Goal: Information Seeking & Learning: Learn about a topic

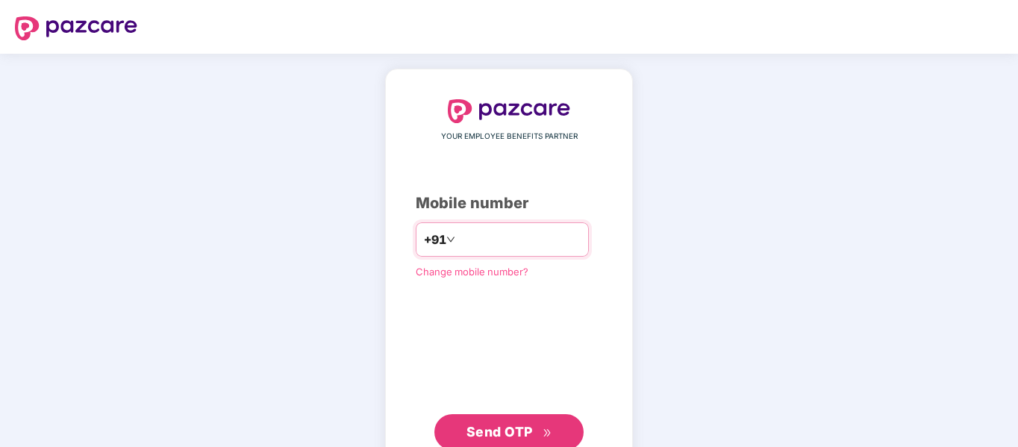
click at [522, 231] on input "number" at bounding box center [519, 240] width 122 height 24
type input "**********"
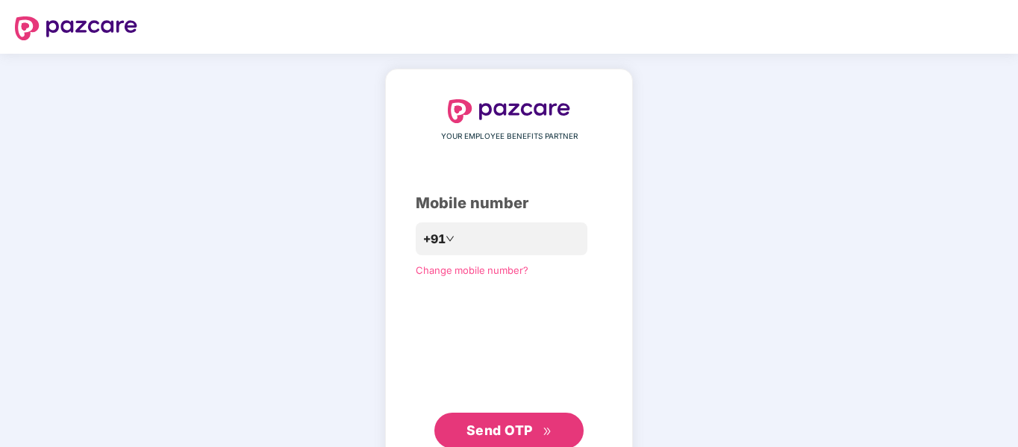
click at [505, 437] on span "Send OTP" at bounding box center [499, 430] width 66 height 16
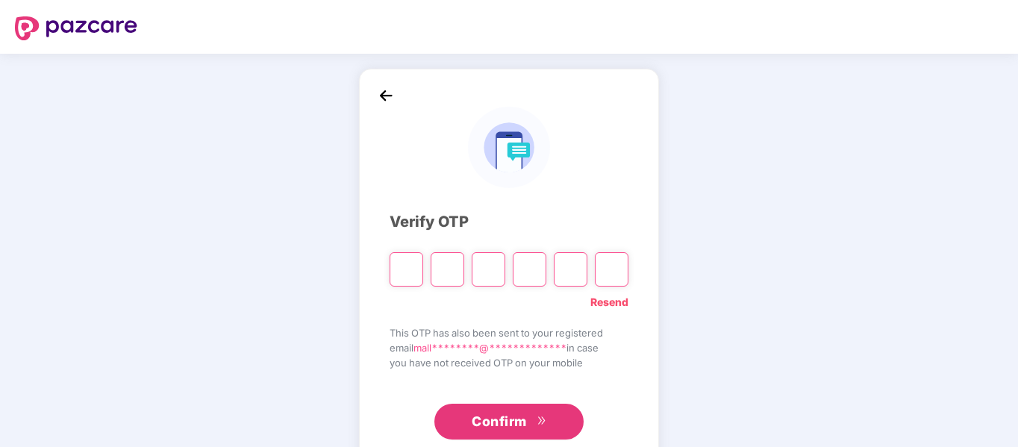
type input "*"
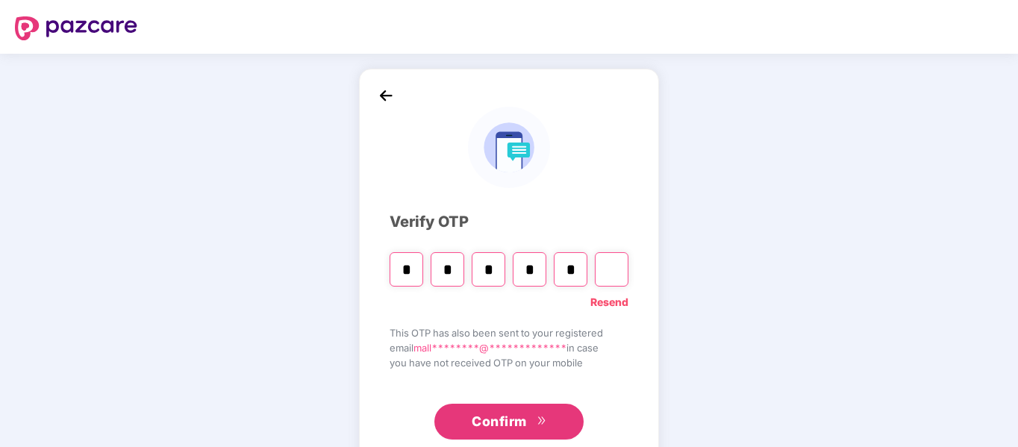
type input "*"
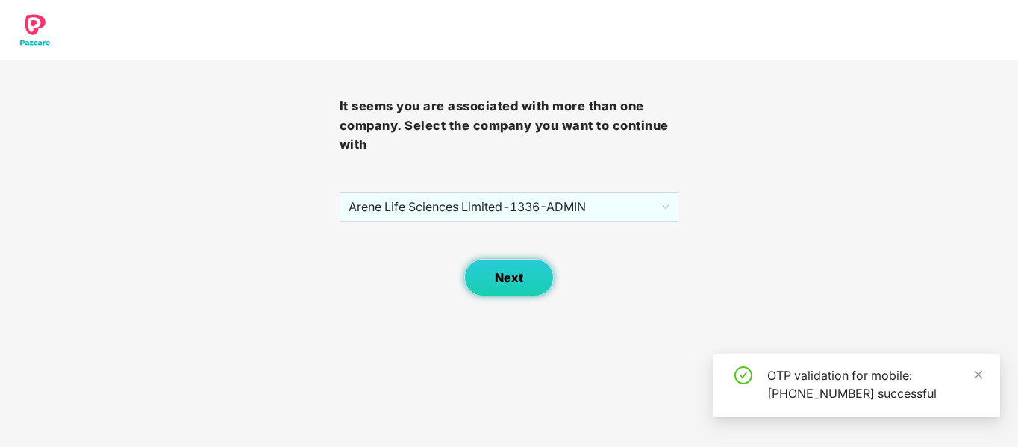
click at [508, 282] on span "Next" at bounding box center [509, 278] width 28 height 14
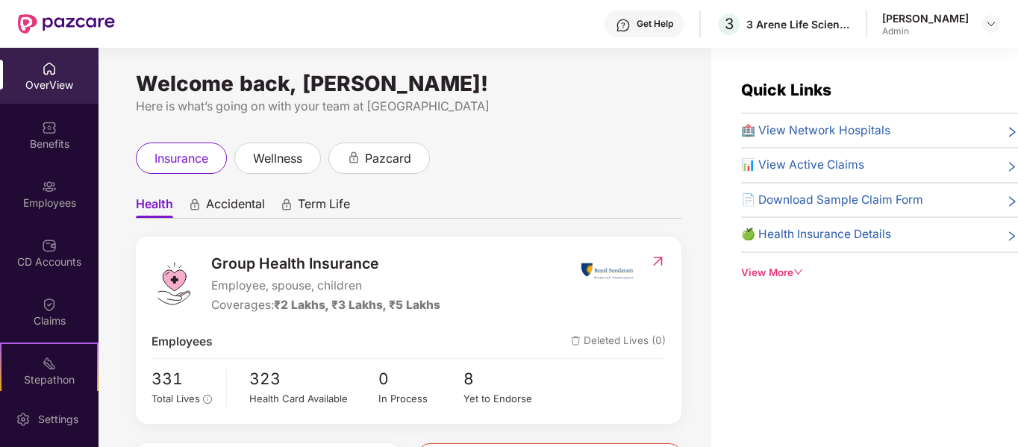
click at [572, 135] on div "Welcome back, Malla Reddy! Here is what’s going on with your team at Pazcare in…" at bounding box center [405, 256] width 613 height 417
click at [276, 166] on span "wellness" at bounding box center [277, 158] width 49 height 19
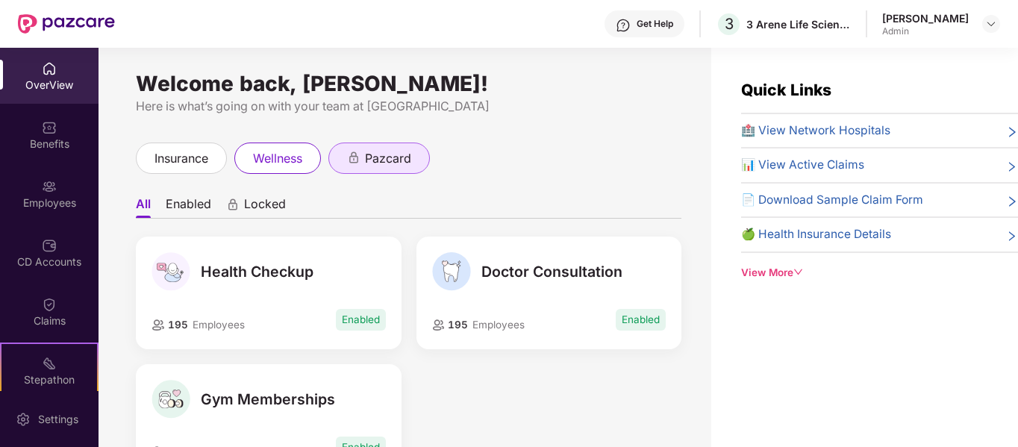
click at [403, 159] on span "pazcard" at bounding box center [388, 158] width 46 height 19
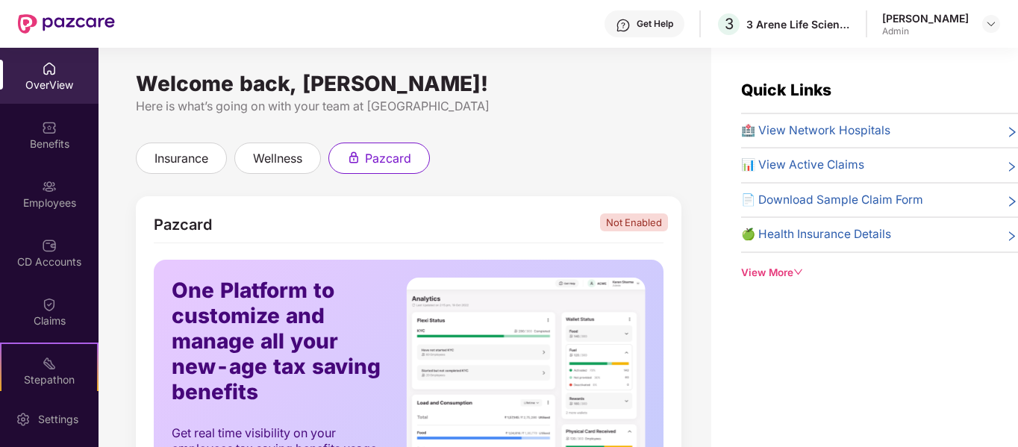
click at [864, 125] on span "🏥 View Network Hospitals" at bounding box center [815, 131] width 149 height 18
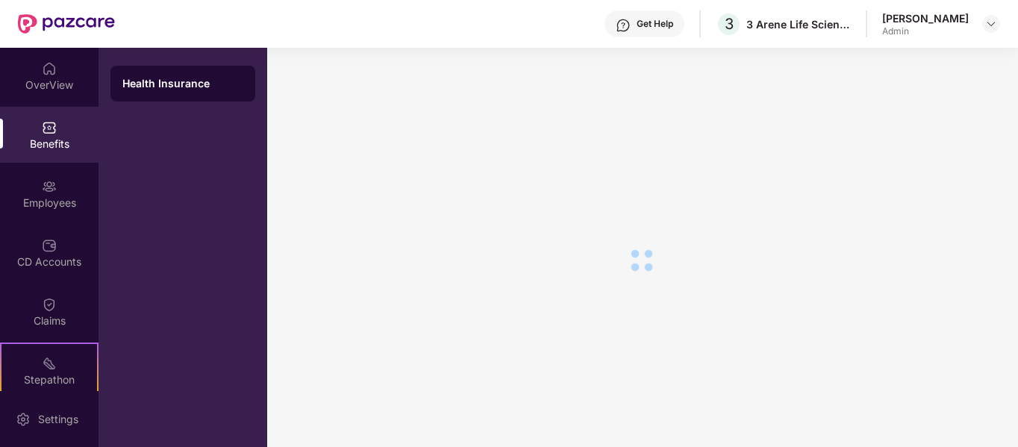
click at [864, 125] on main at bounding box center [642, 247] width 751 height 399
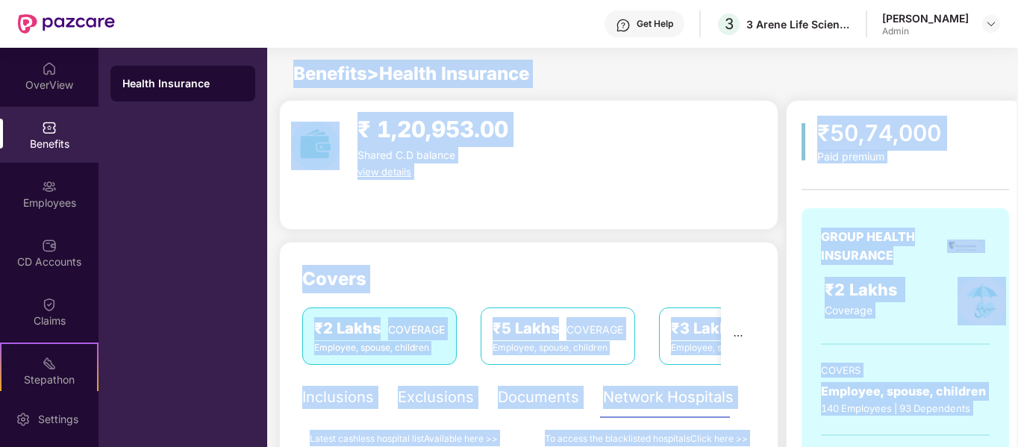
click at [576, 212] on div "₹ 1,20,953.00 Shared C.D balance view details" at bounding box center [528, 165] width 499 height 130
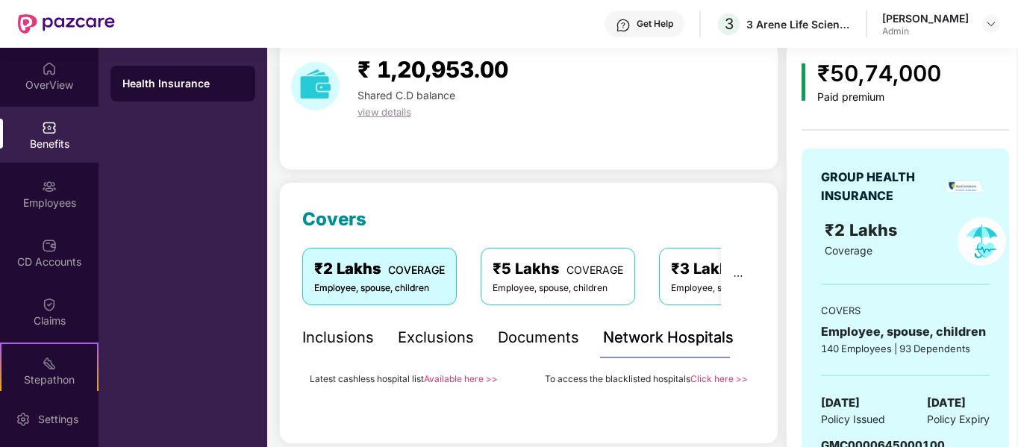
scroll to position [90, 0]
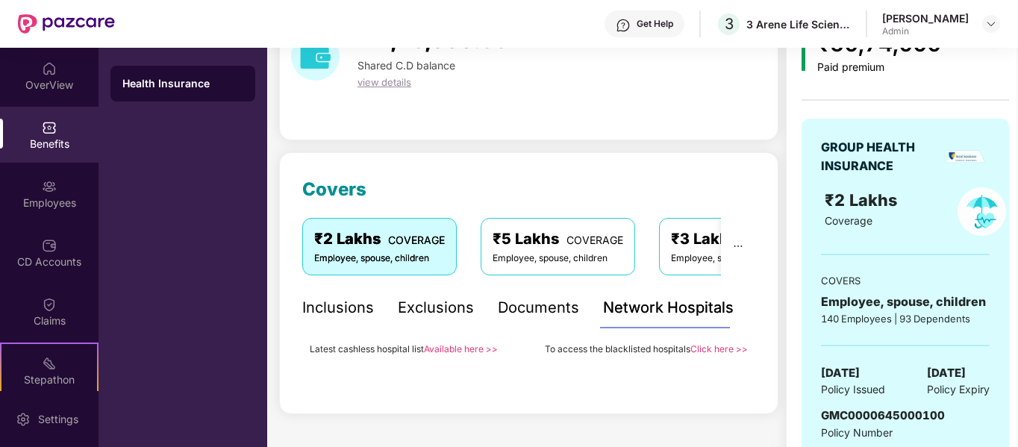
click at [583, 237] on span "COVERAGE" at bounding box center [594, 240] width 57 height 13
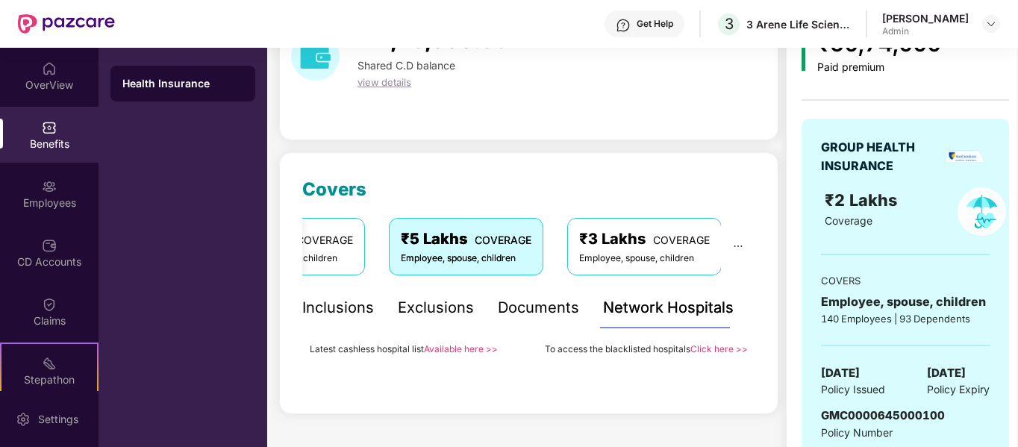
click at [698, 234] on div "₹3 Lakhs COVERAGE" at bounding box center [644, 239] width 131 height 23
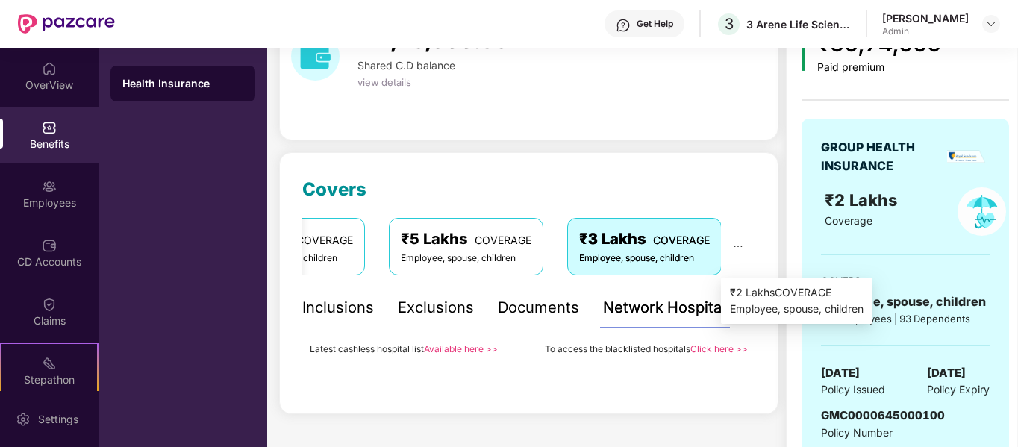
click at [734, 246] on icon "ellipsis" at bounding box center [738, 246] width 10 height 10
click at [740, 246] on icon "ellipsis" at bounding box center [738, 246] width 10 height 10
click at [734, 246] on icon "ellipsis" at bounding box center [738, 246] width 10 height 10
click at [475, 180] on div "Covers ₹2 Lakhs COVERAGE Employee, spouse, children ₹5 Lakhs COVERAGE Employee,…" at bounding box center [528, 272] width 453 height 194
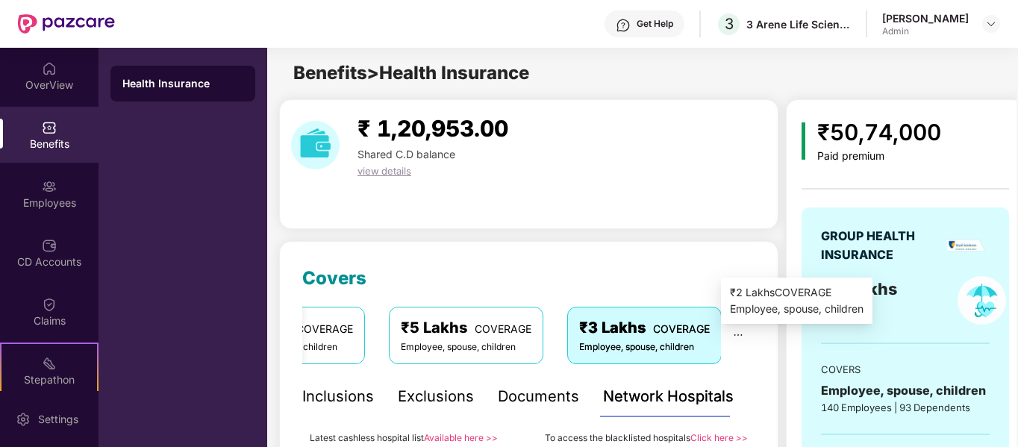
scroll to position [0, 0]
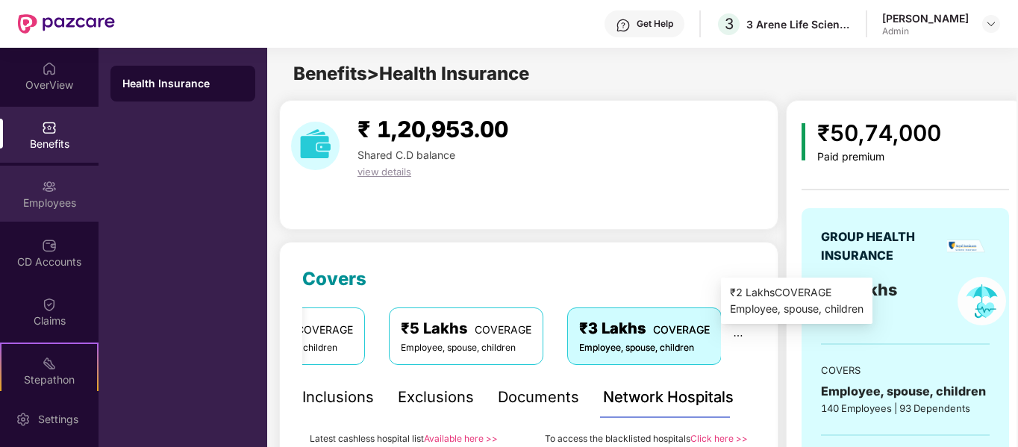
click at [54, 207] on div "Employees" at bounding box center [49, 203] width 99 height 15
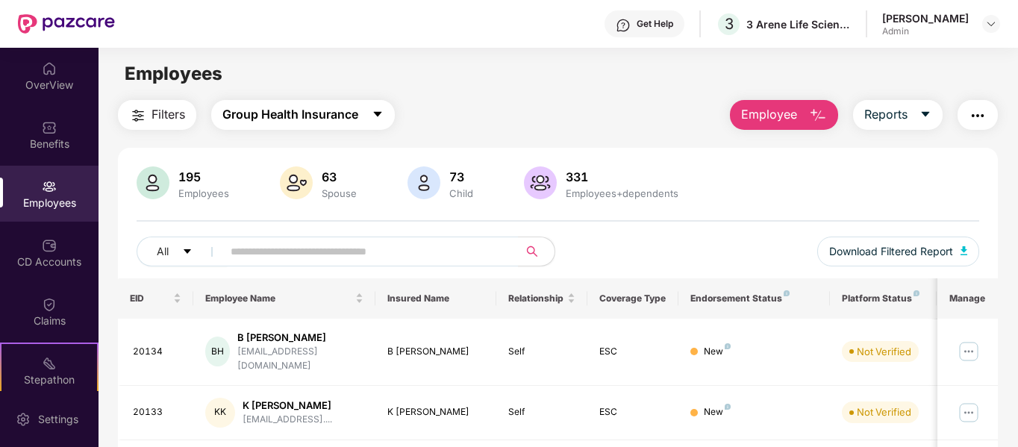
click at [375, 111] on icon "caret-down" at bounding box center [378, 114] width 12 height 12
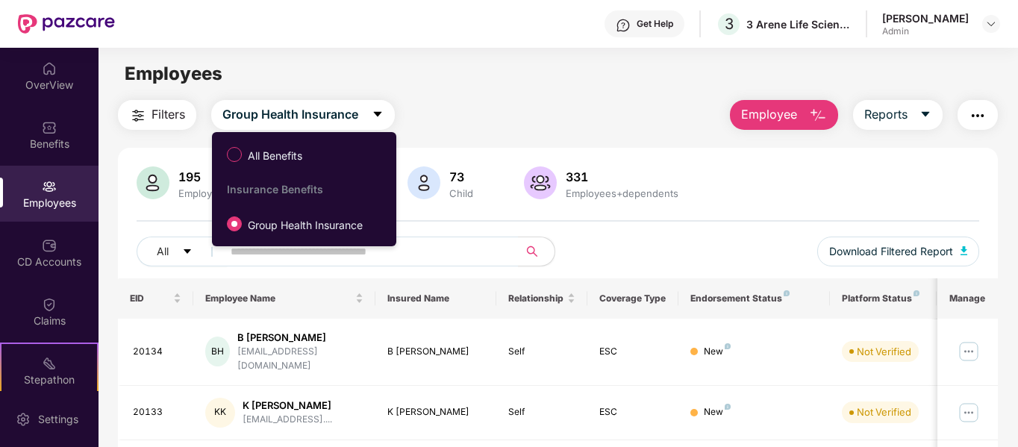
click at [513, 90] on main "Employees Filters Group Health Insurance Employee Reports 195 Employees 63 Spou…" at bounding box center [558, 271] width 919 height 447
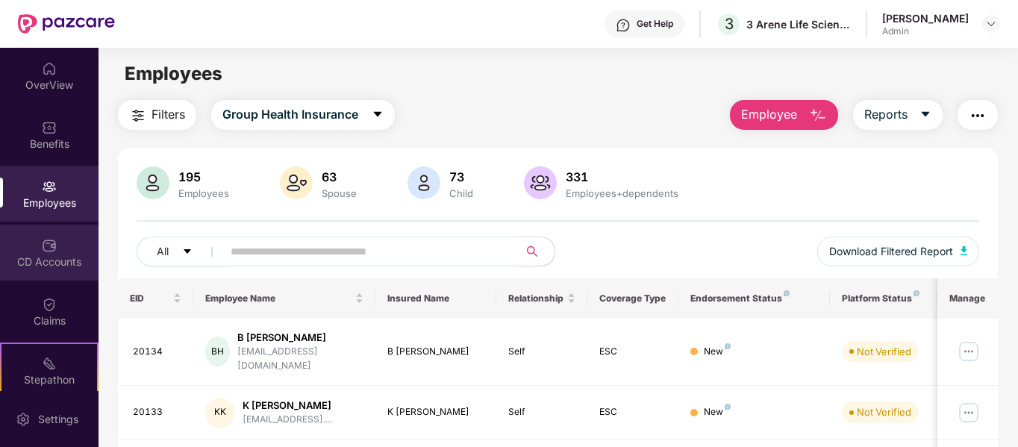
click at [51, 249] on img at bounding box center [49, 245] width 15 height 15
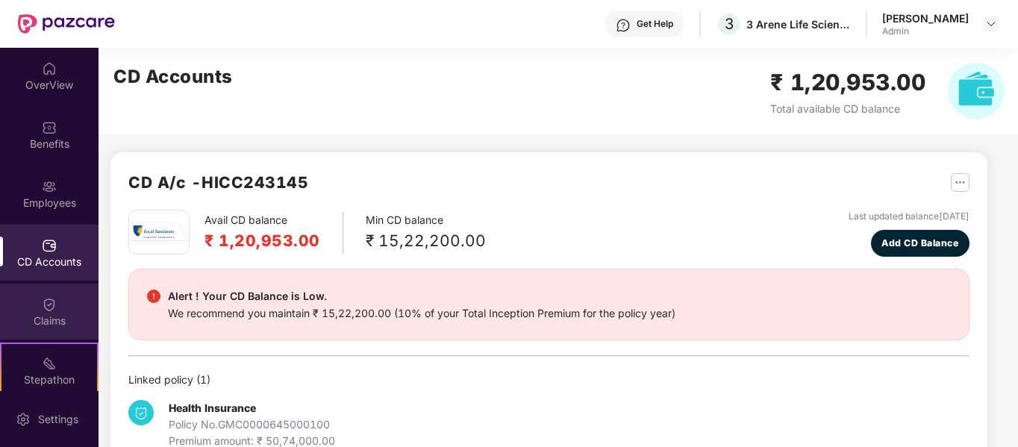
click at [51, 299] on img at bounding box center [49, 304] width 15 height 15
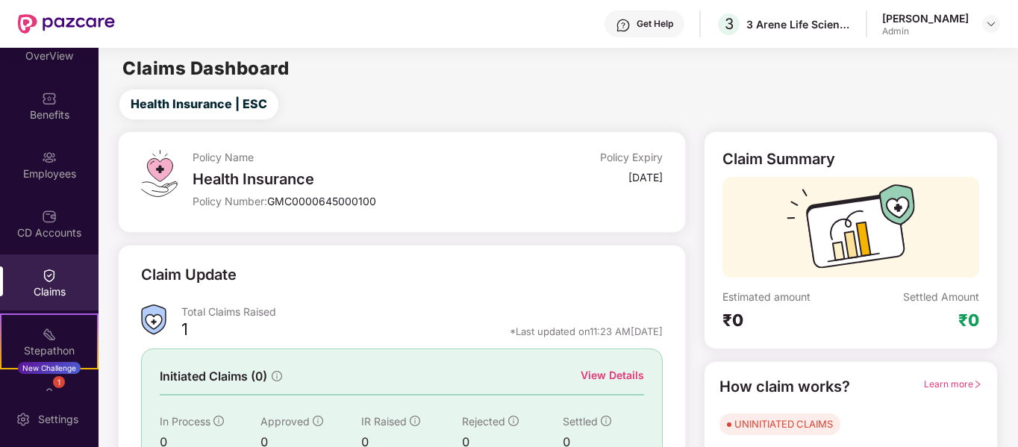
scroll to position [30, 0]
click at [424, 199] on div "Policy Number: GMC0000645000100" at bounding box center [349, 201] width 313 height 14
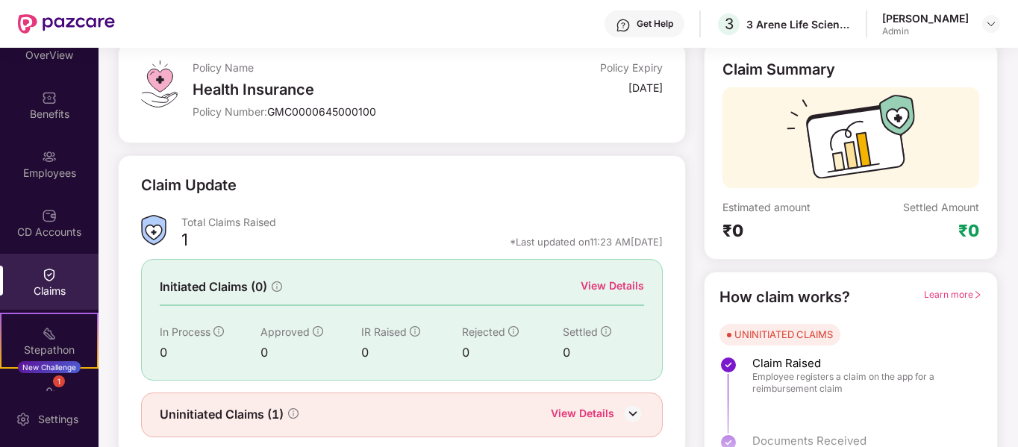
scroll to position [137, 0]
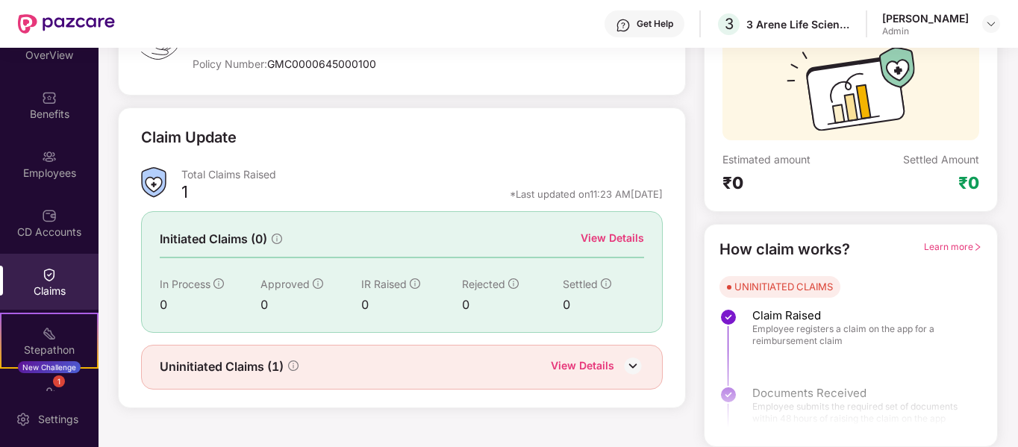
click at [588, 365] on div "View Details" at bounding box center [582, 366] width 63 height 19
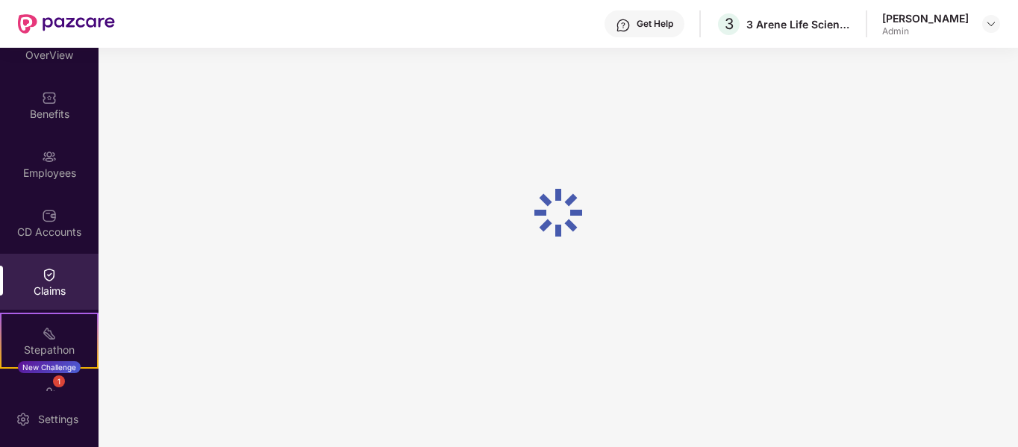
scroll to position [48, 0]
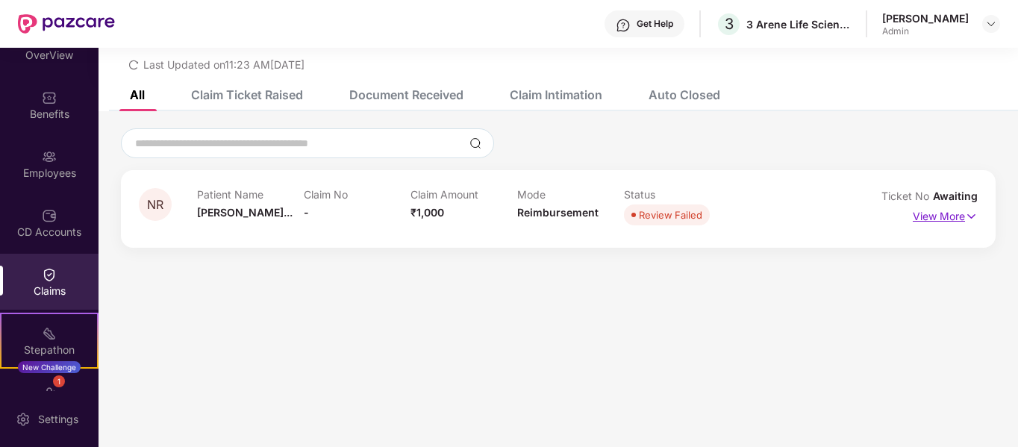
click at [946, 214] on p "View More" at bounding box center [945, 214] width 65 height 20
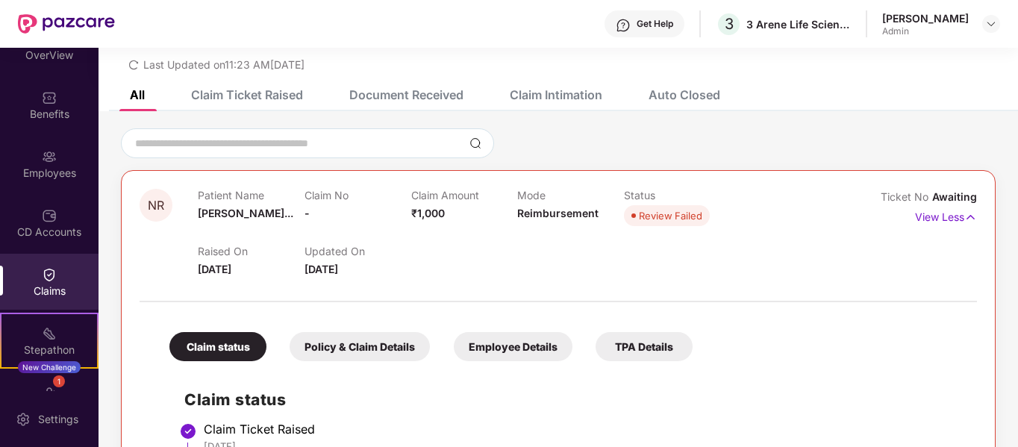
click at [810, 284] on div at bounding box center [558, 293] width 837 height 31
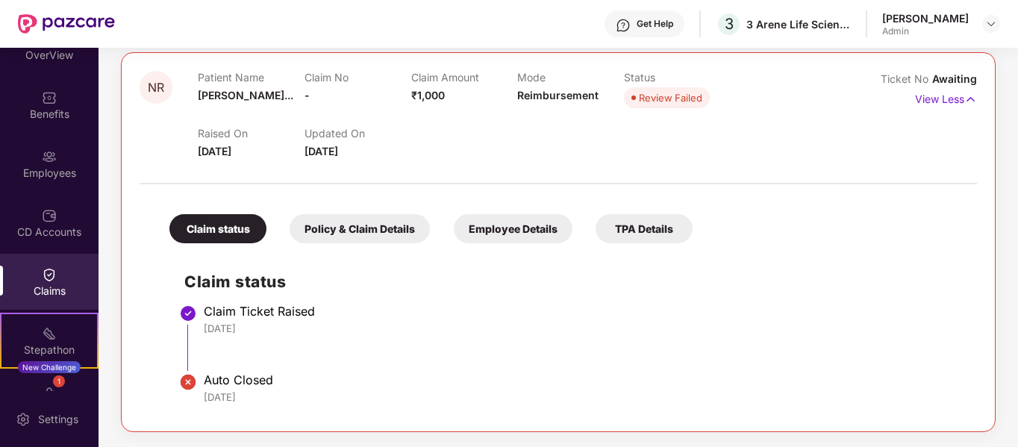
scroll to position [136, 0]
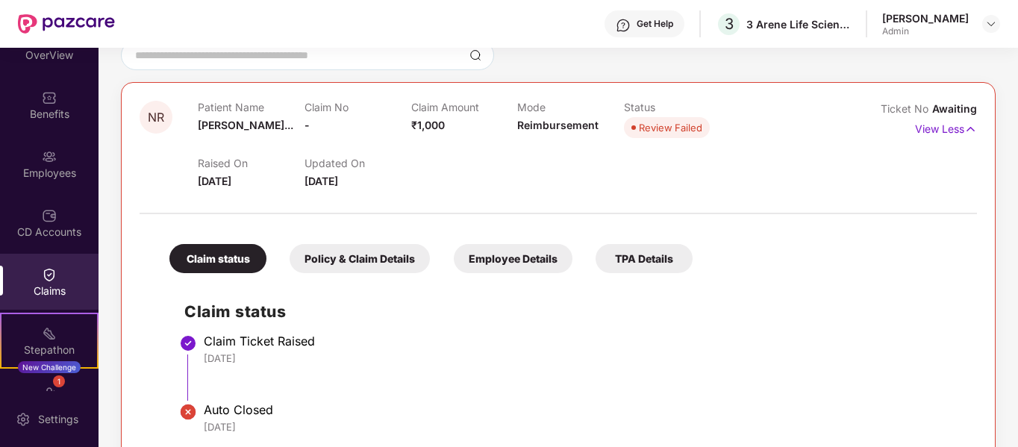
click at [370, 250] on div "Policy & Claim Details" at bounding box center [360, 258] width 140 height 29
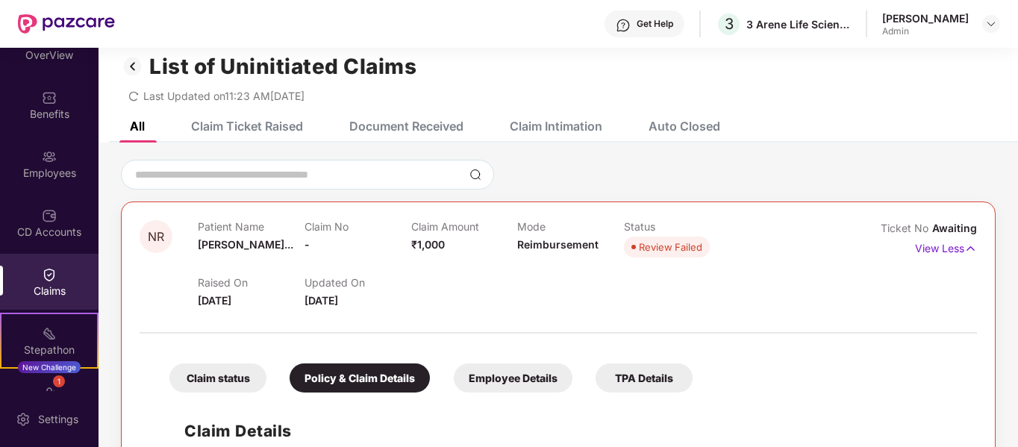
scroll to position [16, 0]
click at [534, 381] on div "Employee Details" at bounding box center [513, 378] width 119 height 29
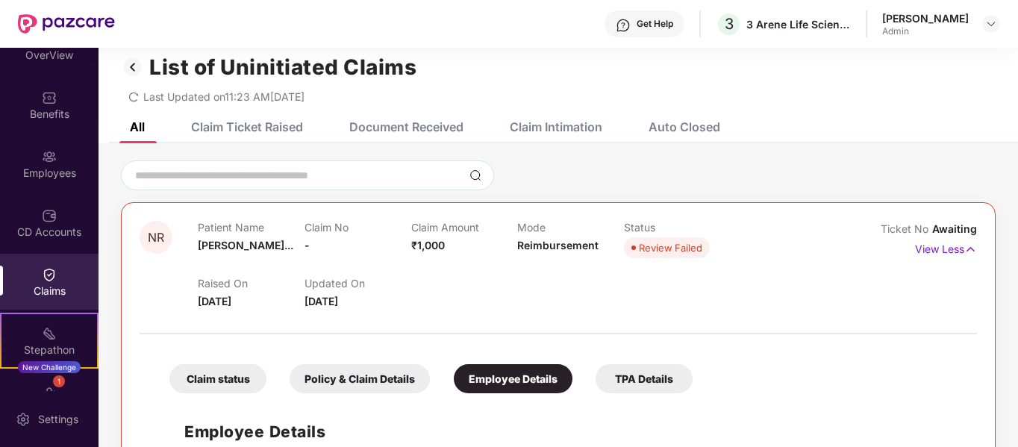
click at [547, 269] on div "Raised On 31 July 2025 Updated On 03 Aug 2025" at bounding box center [518, 286] width 640 height 48
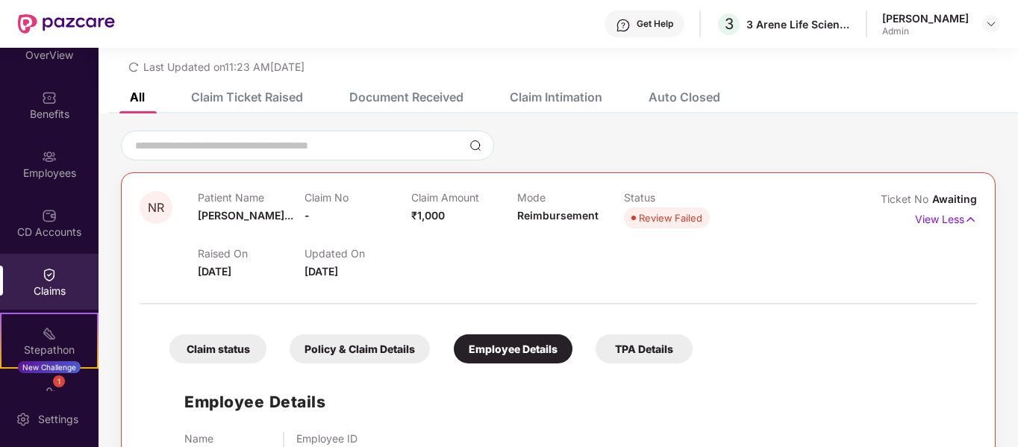
scroll to position [109, 0]
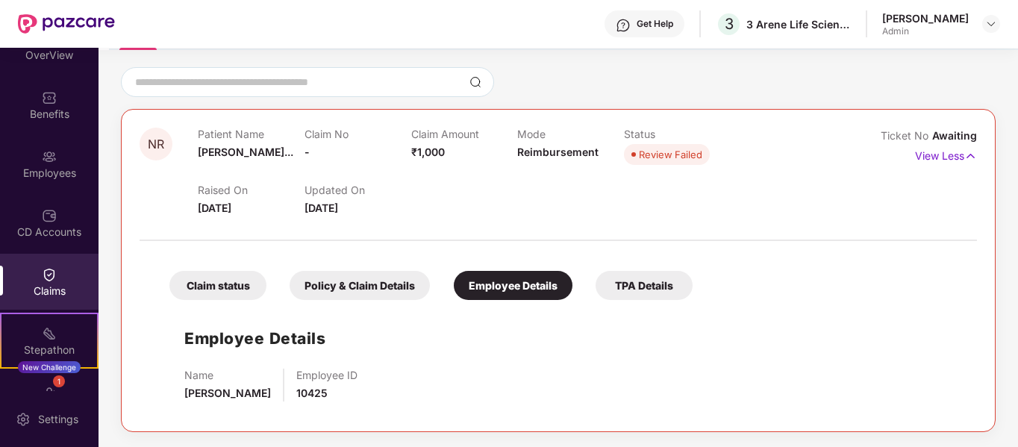
click at [639, 277] on div "TPA Details" at bounding box center [644, 285] width 97 height 29
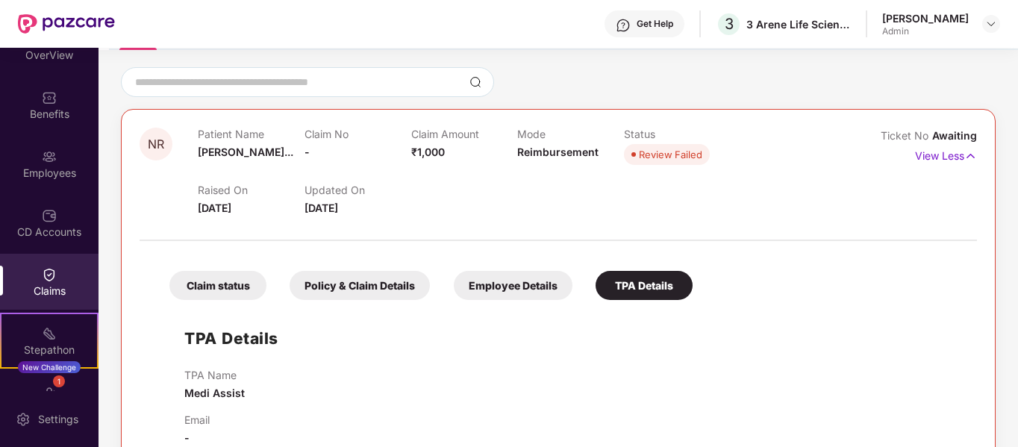
click at [528, 349] on div "TPA Details TPA Name Medi Assist Email -" at bounding box center [558, 376] width 808 height 139
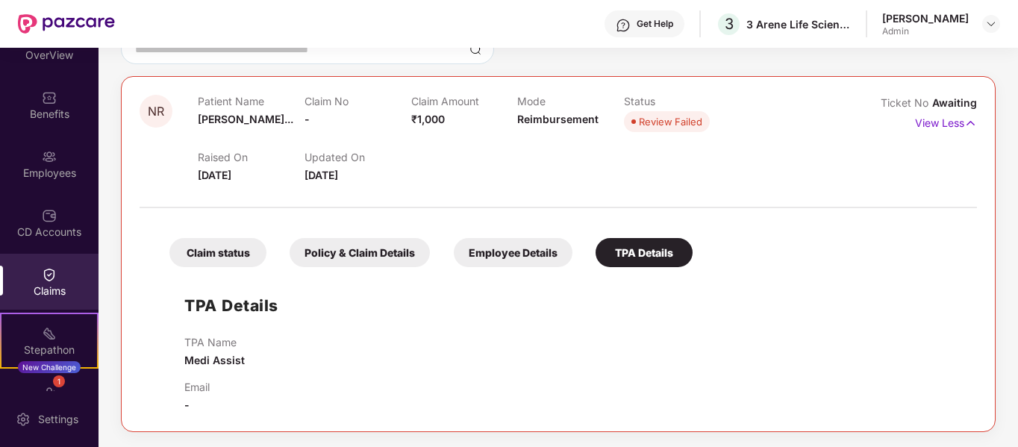
scroll to position [112, 0]
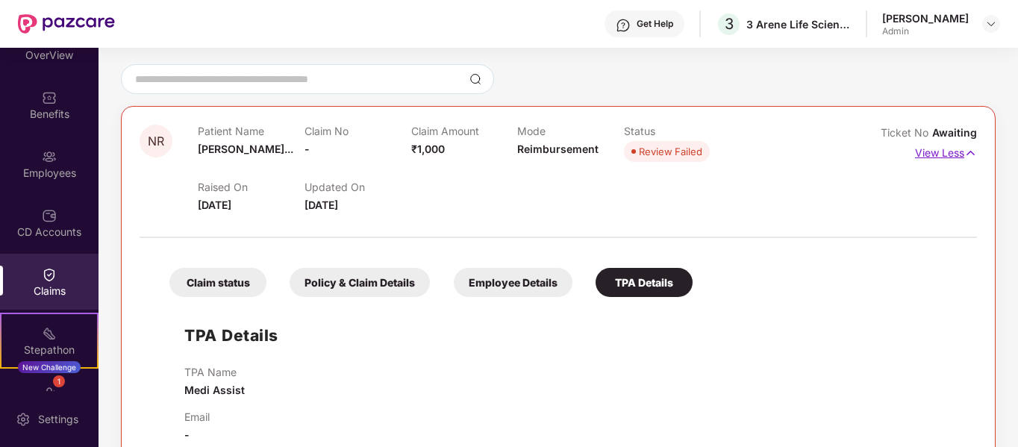
click at [937, 152] on p "View Less" at bounding box center [946, 151] width 62 height 20
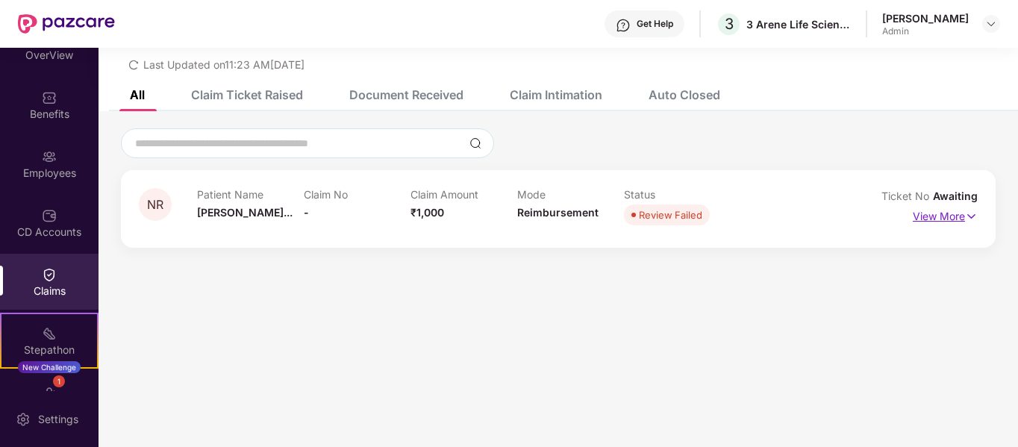
scroll to position [48, 0]
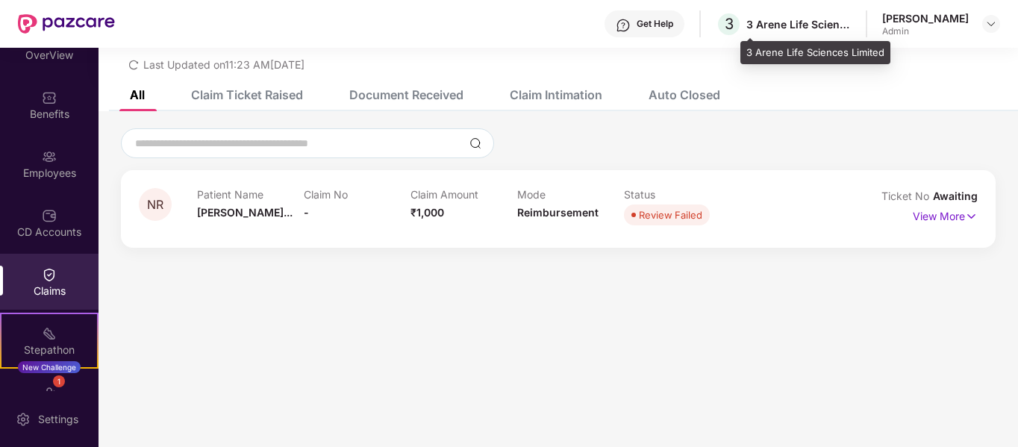
click at [851, 23] on div "3 Arene Life Sciences Limited" at bounding box center [798, 24] width 104 height 14
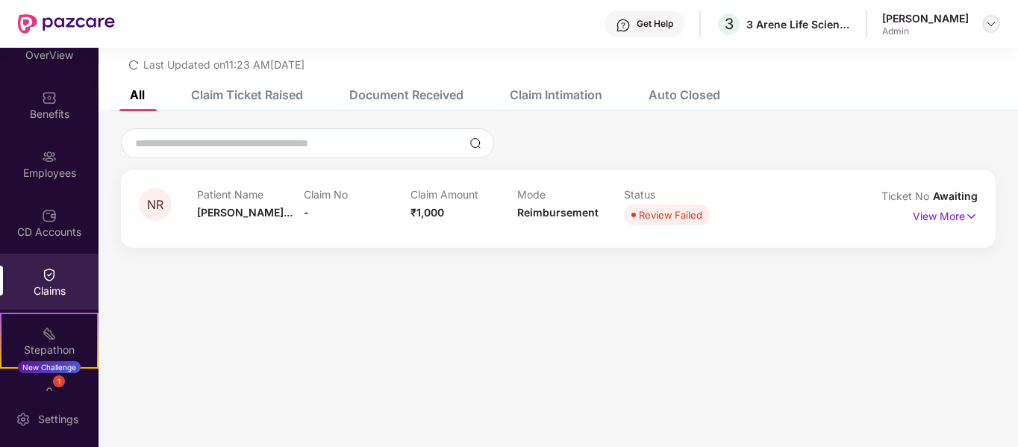
click at [987, 19] on img at bounding box center [991, 24] width 12 height 12
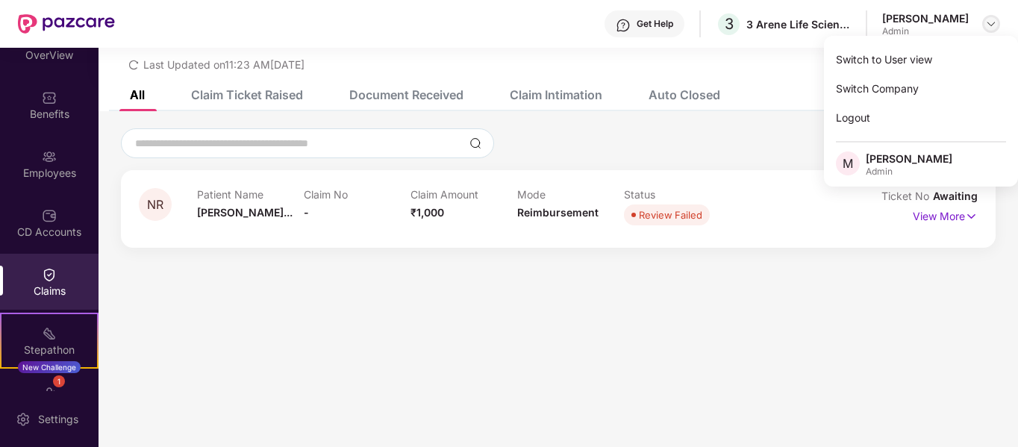
click at [987, 19] on img at bounding box center [991, 24] width 12 height 12
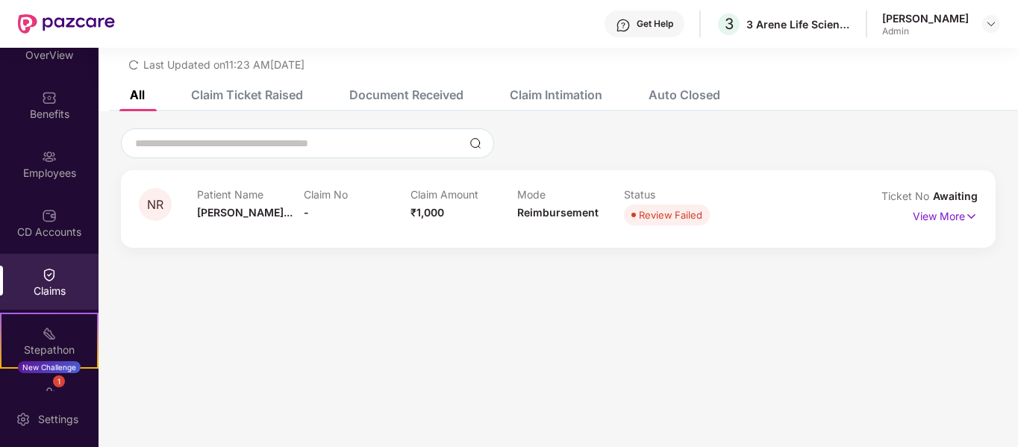
click at [169, 343] on section "List of Uninitiated Claims Last Updated on 11:23 AM, 03 Aug 2025 All Claim Tick…" at bounding box center [558, 223] width 919 height 447
click at [60, 334] on div "Stepathon New Challenge" at bounding box center [49, 341] width 99 height 56
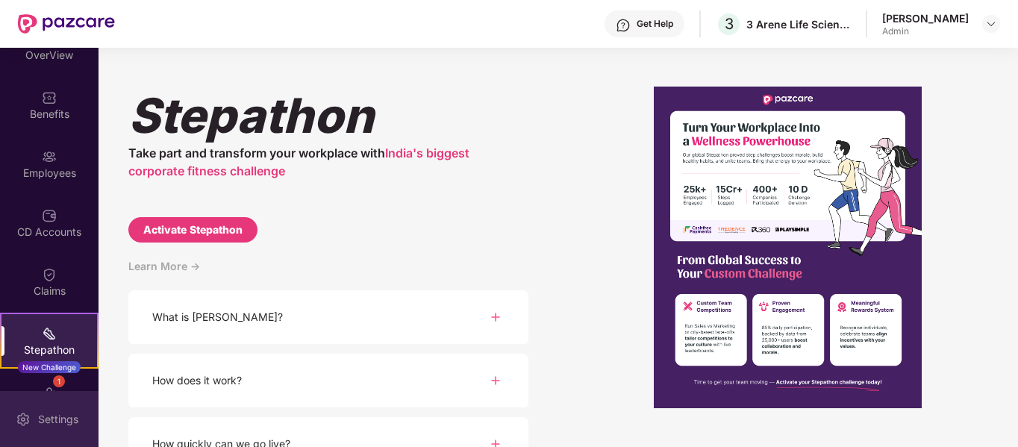
click at [53, 412] on div "Settings" at bounding box center [58, 419] width 49 height 15
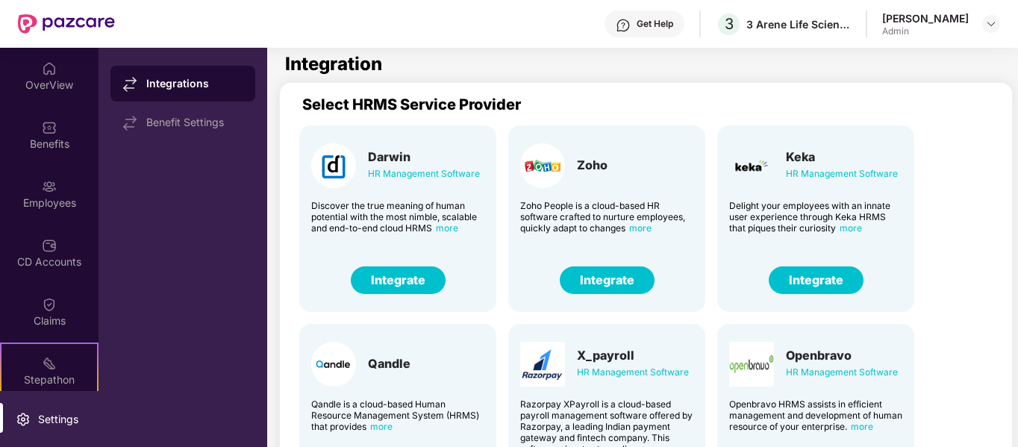
click at [543, 103] on div "Select HRMS Service Provider" at bounding box center [662, 105] width 721 height 18
click at [193, 129] on div "Benefit Settings" at bounding box center [182, 122] width 145 height 36
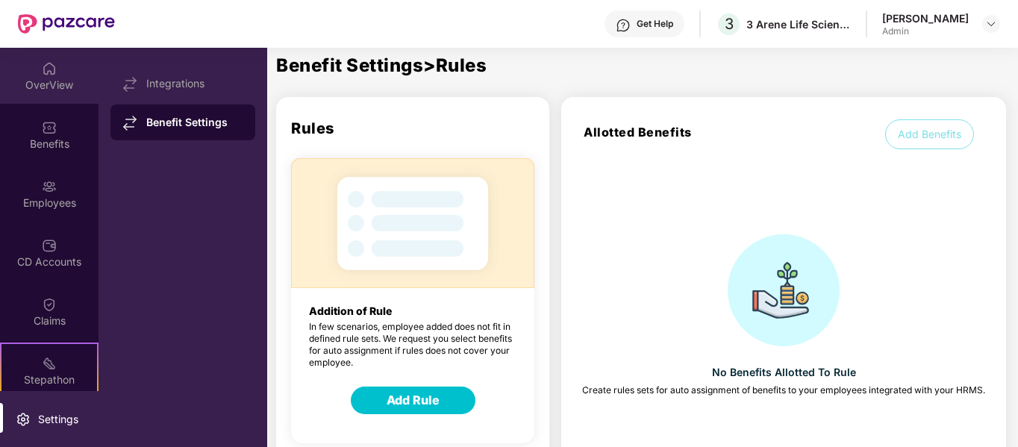
click at [57, 86] on div "OverView" at bounding box center [49, 85] width 99 height 15
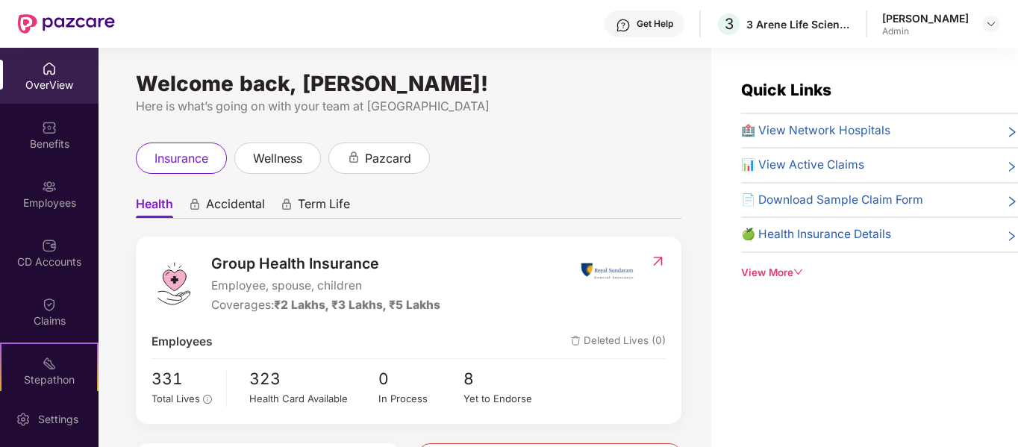
click at [252, 197] on span "Accidental" at bounding box center [235, 207] width 59 height 22
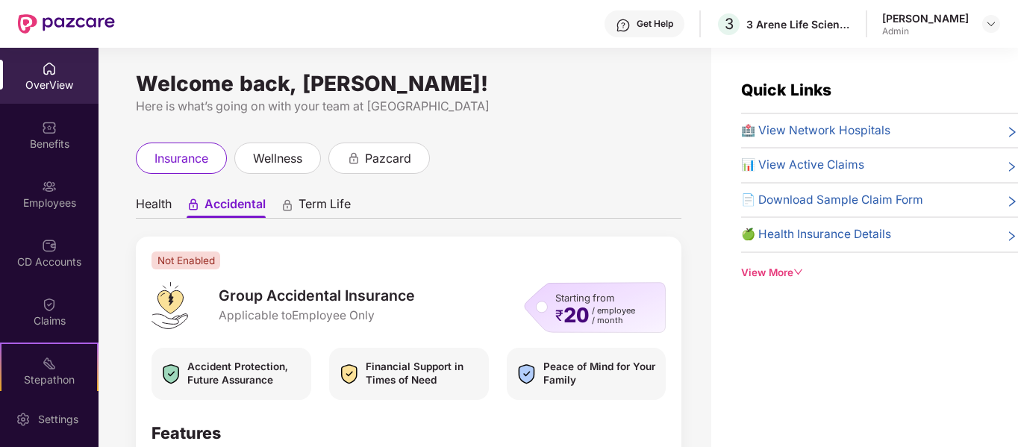
click at [384, 153] on span "pazcard" at bounding box center [388, 158] width 46 height 19
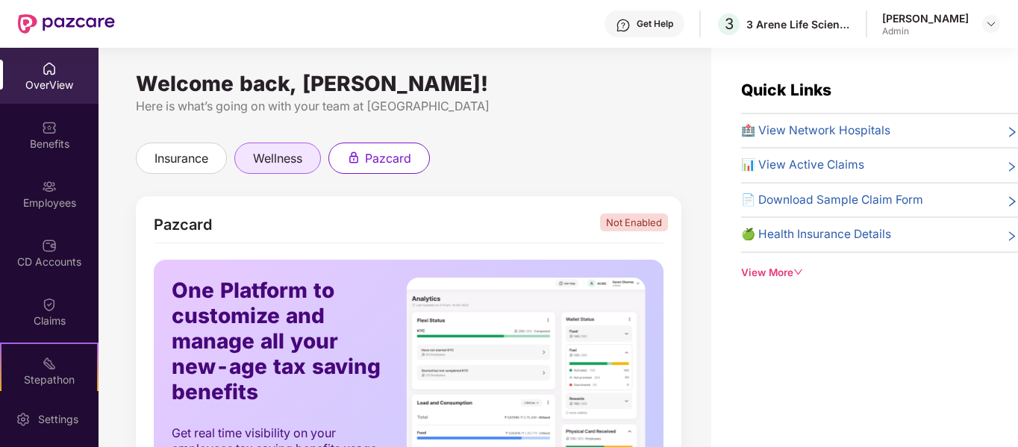
click at [282, 155] on span "wellness" at bounding box center [277, 158] width 49 height 19
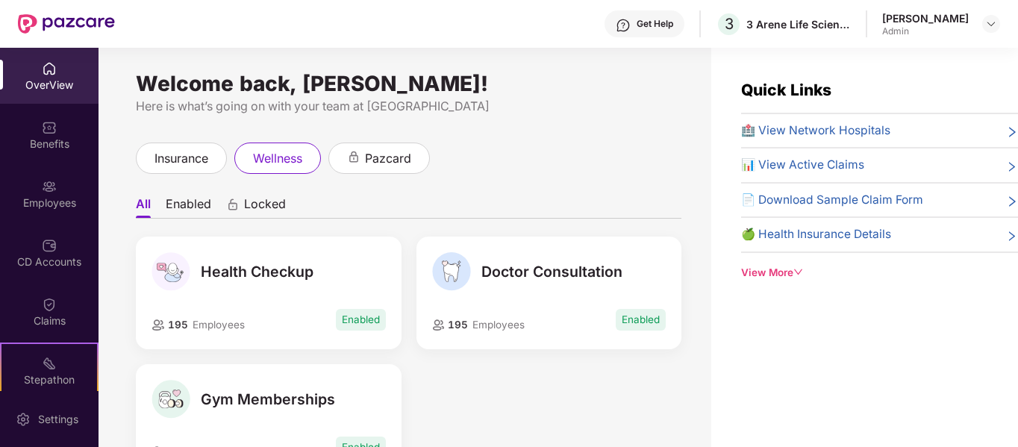
click at [364, 255] on div "Health Checkup" at bounding box center [269, 271] width 234 height 39
click at [199, 202] on li "Enabled" at bounding box center [189, 207] width 46 height 22
click at [261, 204] on span "Locked" at bounding box center [265, 207] width 42 height 22
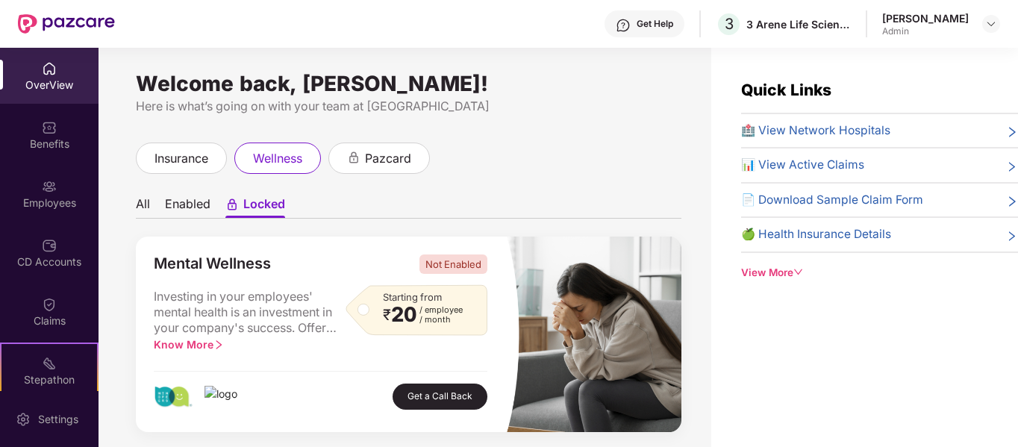
click at [187, 213] on li "Enabled" at bounding box center [188, 207] width 46 height 22
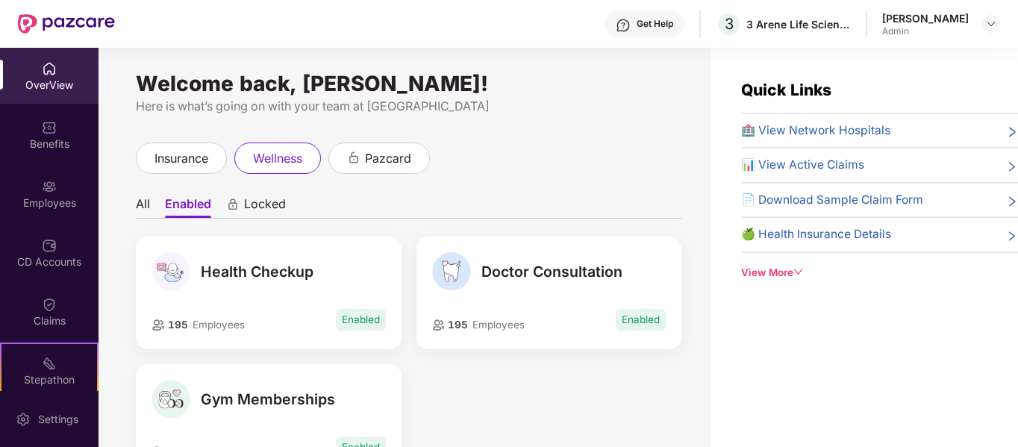
click at [142, 206] on li "All" at bounding box center [143, 207] width 14 height 22
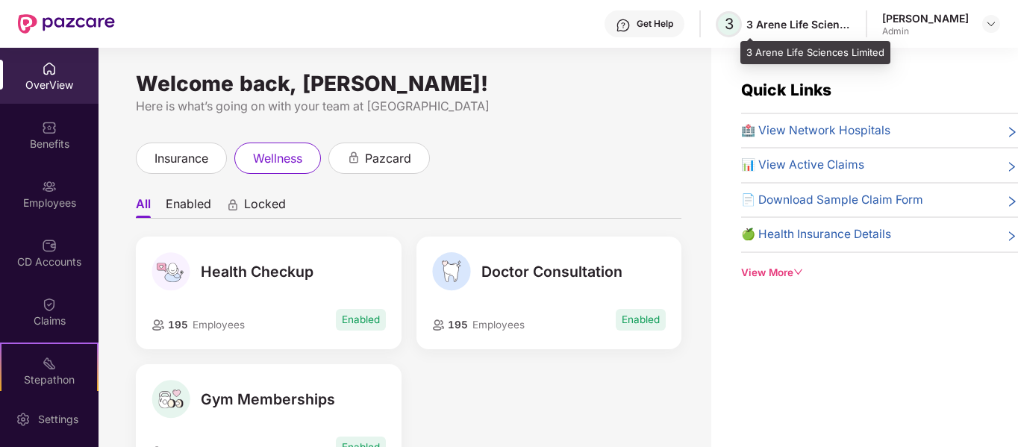
click at [734, 23] on span "3" at bounding box center [729, 24] width 9 height 18
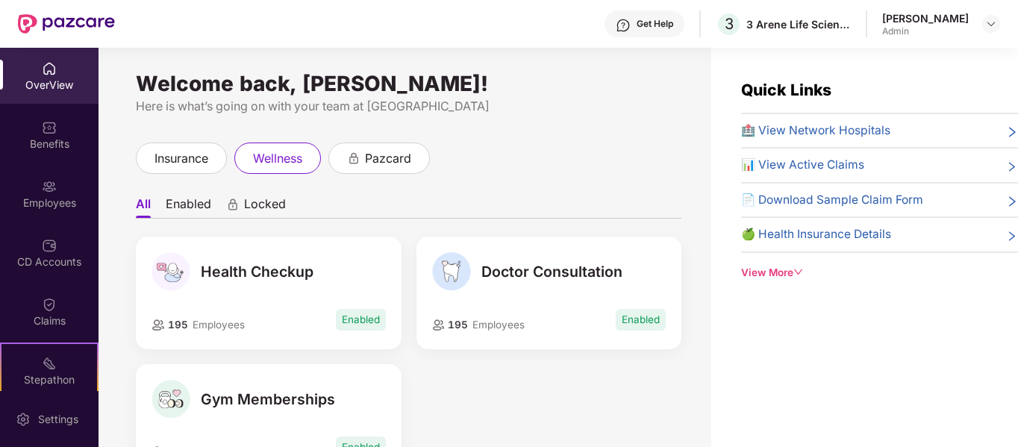
click at [822, 164] on span "📊 View Active Claims" at bounding box center [802, 165] width 123 height 18
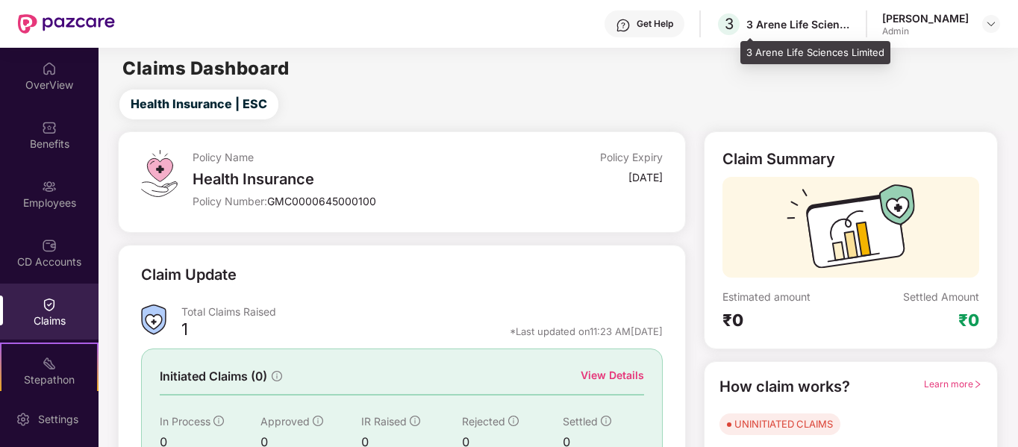
click at [851, 20] on div "3 Arene Life Sciences Limited" at bounding box center [798, 24] width 104 height 14
click at [784, 29] on div "3 Arene Life Sciences Limited" at bounding box center [798, 24] width 104 height 14
click at [734, 25] on span "3" at bounding box center [729, 24] width 9 height 18
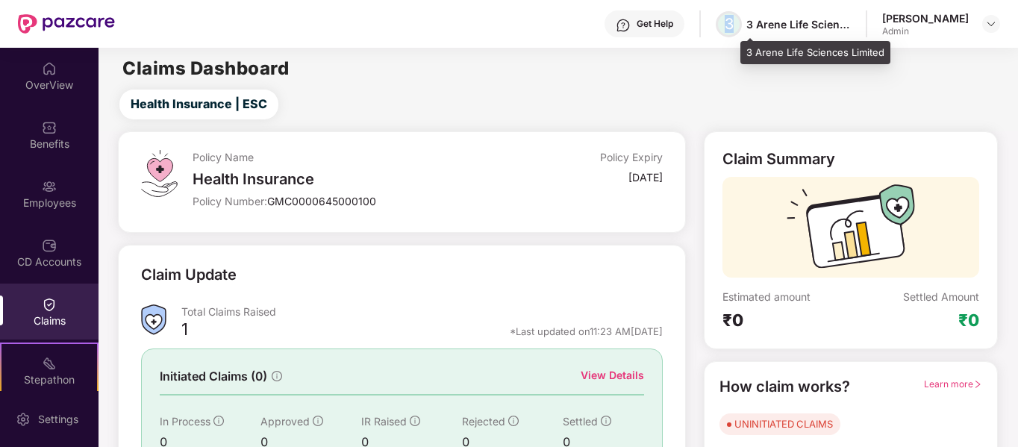
click at [742, 24] on span "3" at bounding box center [729, 24] width 26 height 26
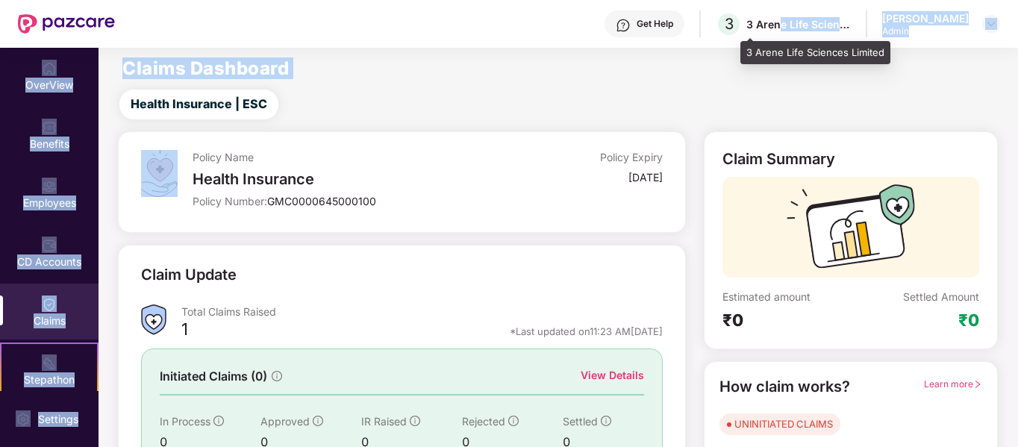
drag, startPoint x: 835, startPoint y: 92, endPoint x: 805, endPoint y: 20, distance: 77.9
click at [805, 20] on div "Get Help 3 3 Arene Life Sciences Limited [PERSON_NAME] Admin OverView Benefits …" at bounding box center [509, 223] width 1018 height 447
click at [851, 22] on div "3 Arene Life Sciences Limited" at bounding box center [798, 24] width 104 height 14
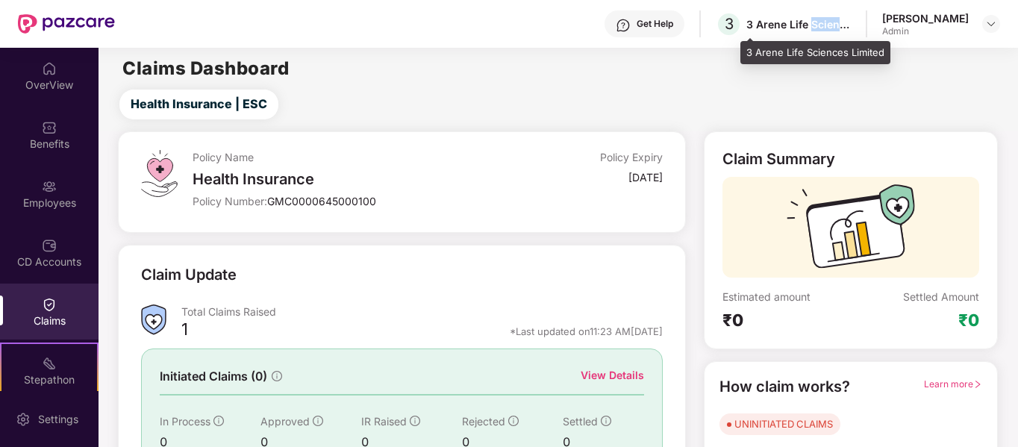
click at [851, 22] on div "3 Arene Life Sciences Limited" at bounding box center [798, 24] width 104 height 14
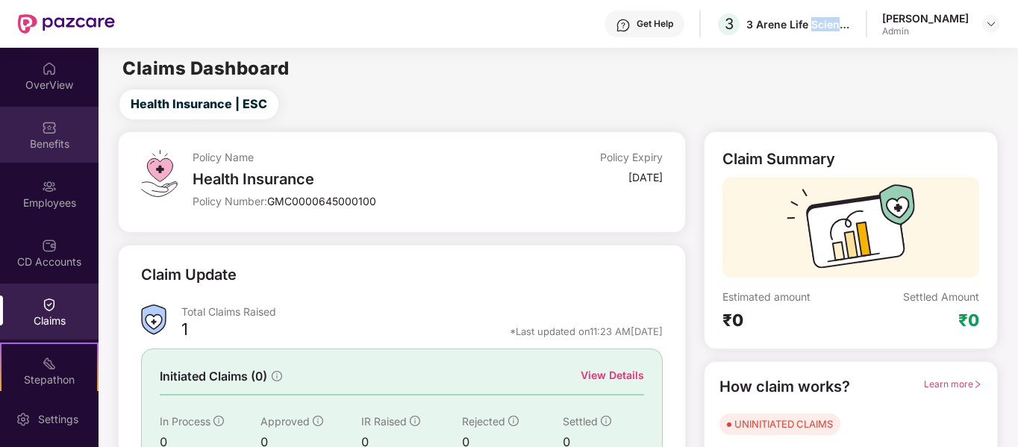
click at [45, 131] on img at bounding box center [49, 127] width 15 height 15
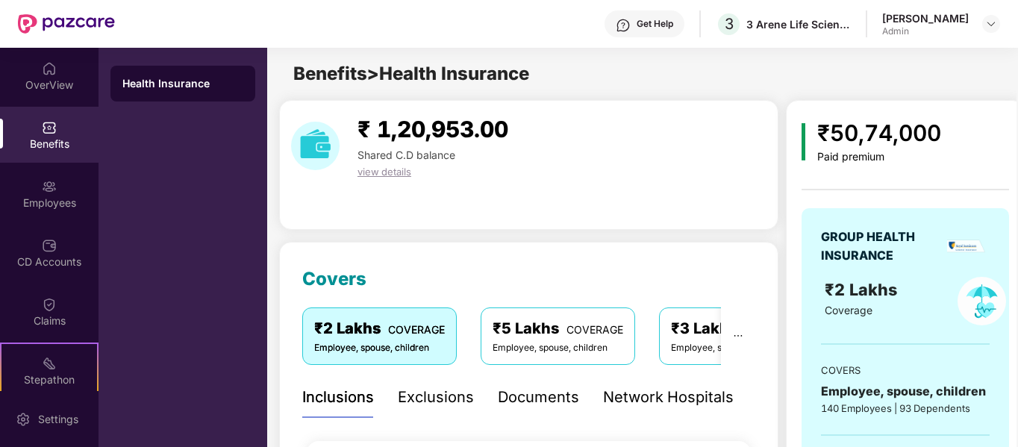
click at [149, 81] on div "Health Insurance" at bounding box center [182, 83] width 121 height 15
click at [405, 393] on div "Exclusions" at bounding box center [436, 397] width 76 height 23
click at [540, 405] on div "Documents" at bounding box center [538, 397] width 81 height 23
click at [563, 216] on div "₹ 1,20,953.00 Shared C.D balance view details" at bounding box center [528, 165] width 499 height 130
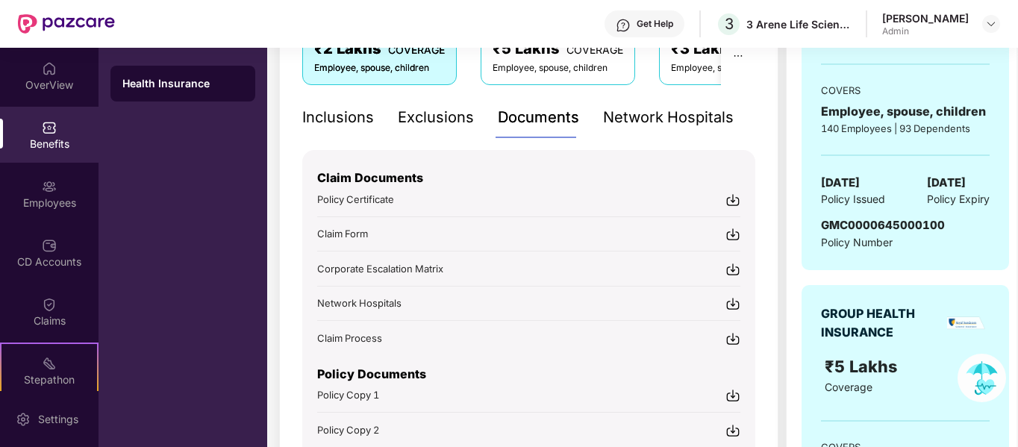
scroll to position [299, 0]
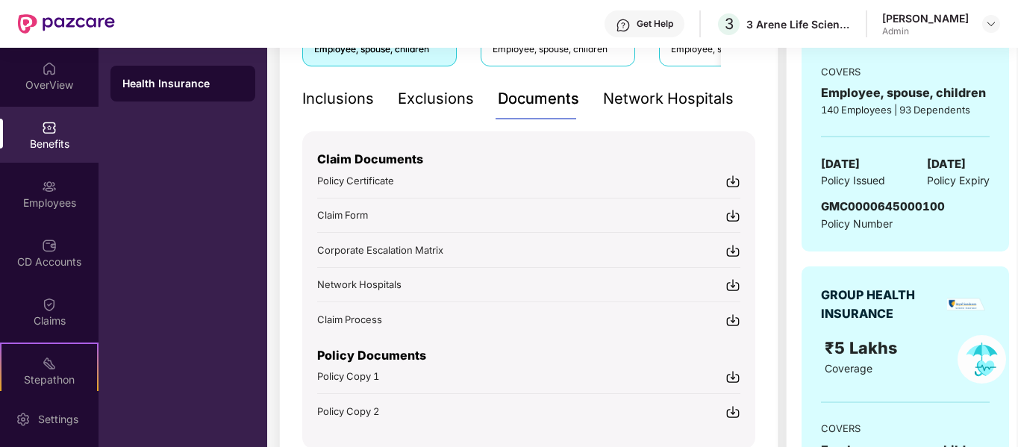
click at [729, 179] on img at bounding box center [732, 181] width 15 height 15
click at [731, 216] on img at bounding box center [732, 215] width 15 height 15
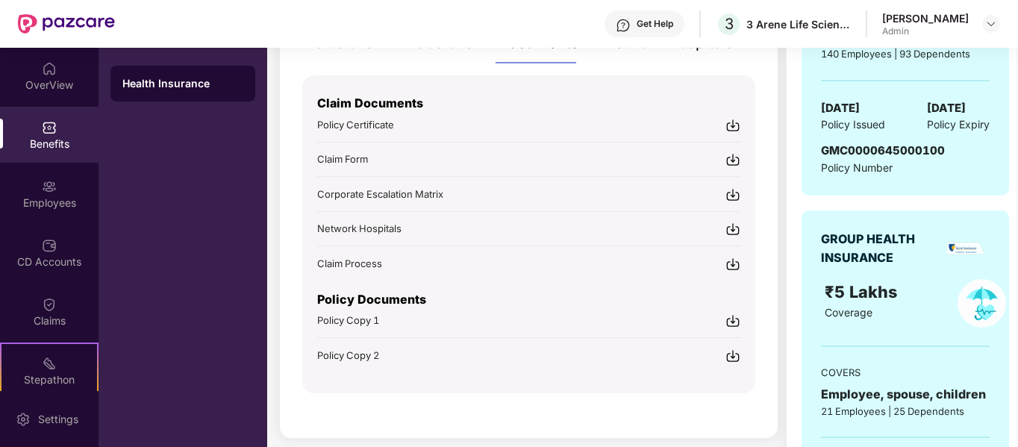
scroll to position [358, 0]
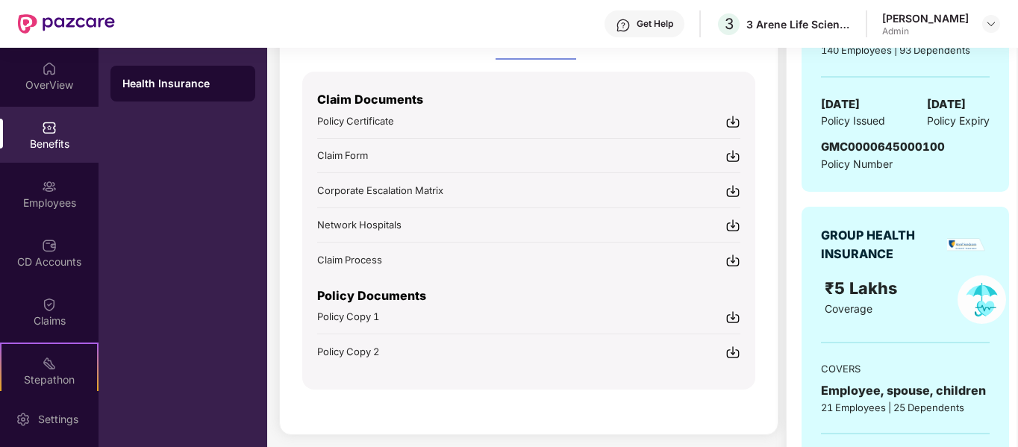
click at [730, 315] on img at bounding box center [732, 317] width 15 height 15
click at [731, 311] on img at bounding box center [732, 317] width 15 height 15
click at [733, 354] on img at bounding box center [732, 352] width 15 height 15
click at [49, 79] on div "OverView" at bounding box center [49, 85] width 99 height 15
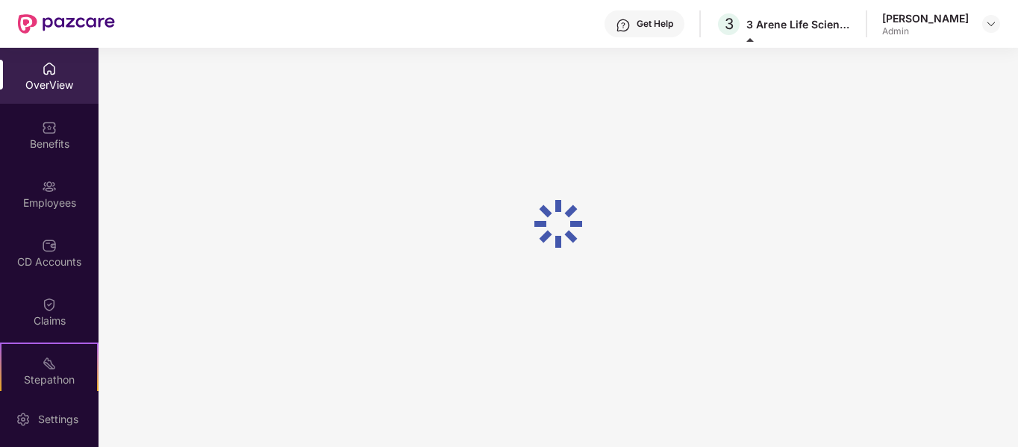
scroll to position [48, 0]
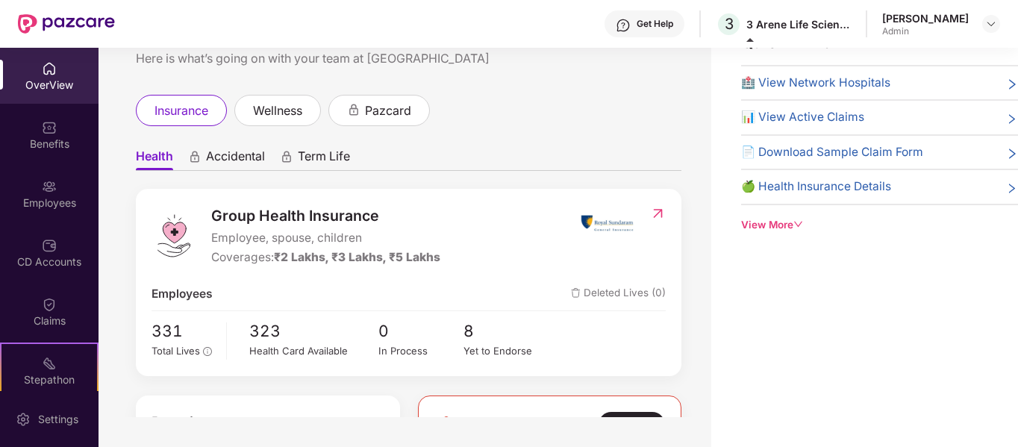
click at [444, 152] on ul "Health Accidental Term Life" at bounding box center [409, 156] width 546 height 30
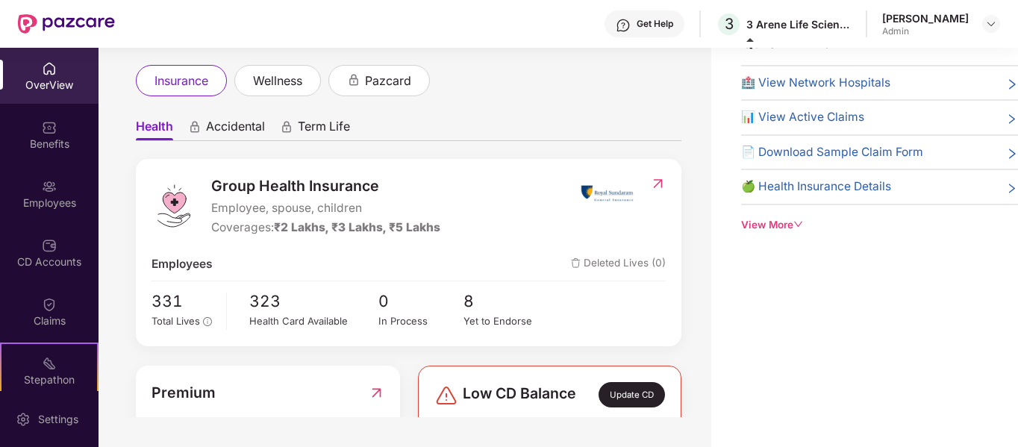
click at [882, 146] on span "📄 Download Sample Claim Form" at bounding box center [832, 152] width 182 height 18
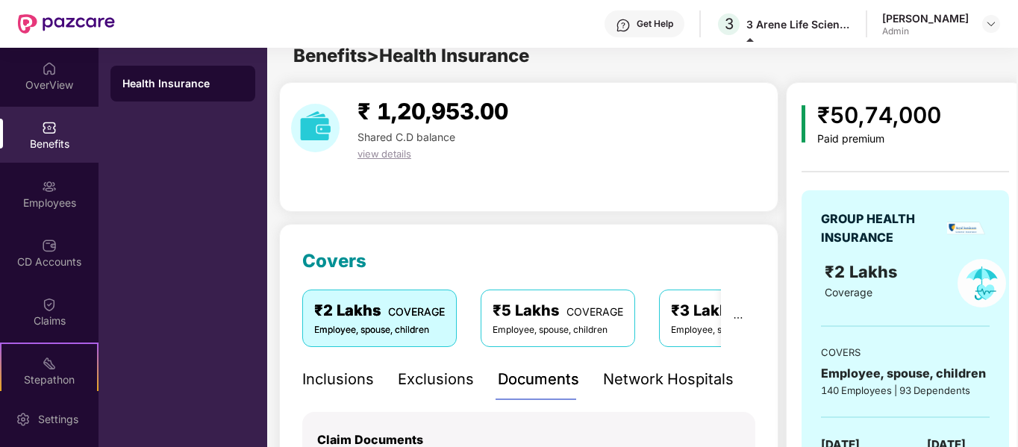
scroll to position [0, 0]
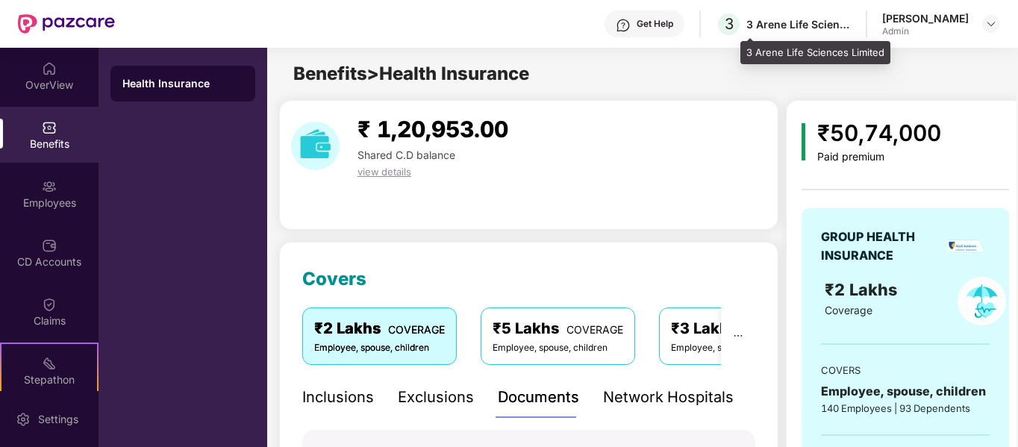
click at [851, 28] on div "3 Arene Life Sciences Limited" at bounding box center [798, 24] width 104 height 14
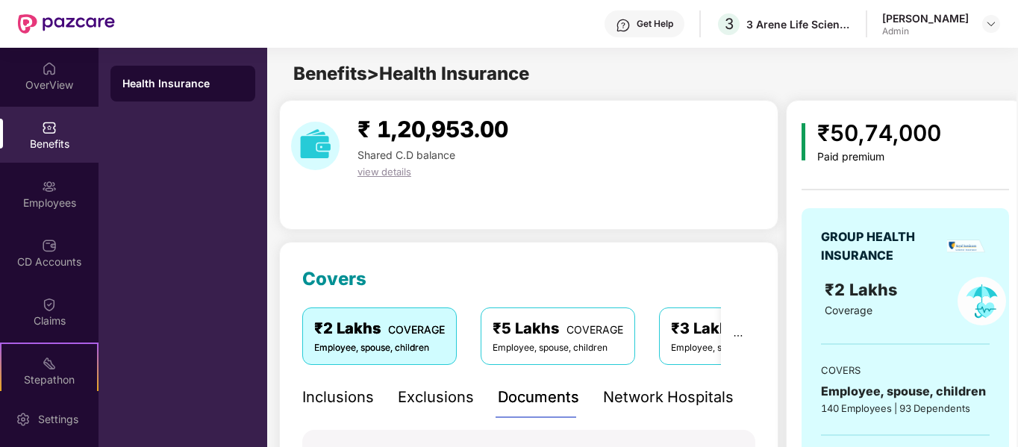
click at [663, 208] on div "₹ 1,20,953.00 Shared C.D balance view details" at bounding box center [528, 165] width 499 height 130
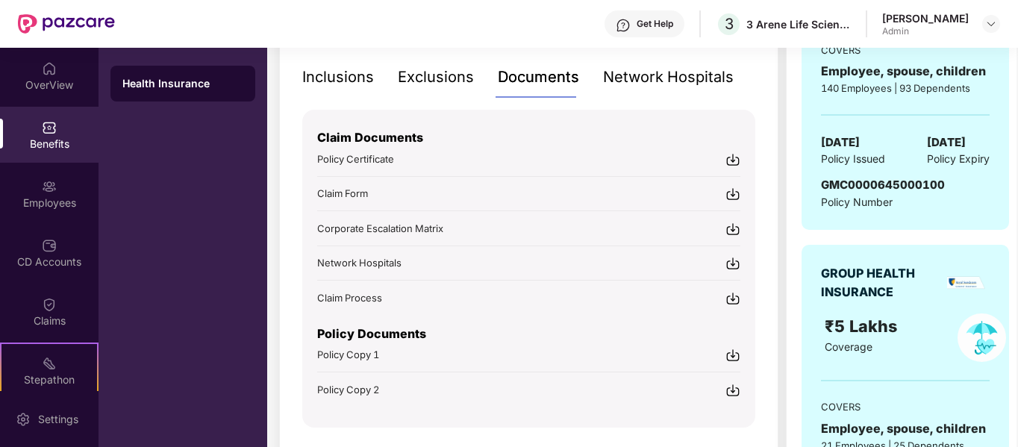
scroll to position [328, 0]
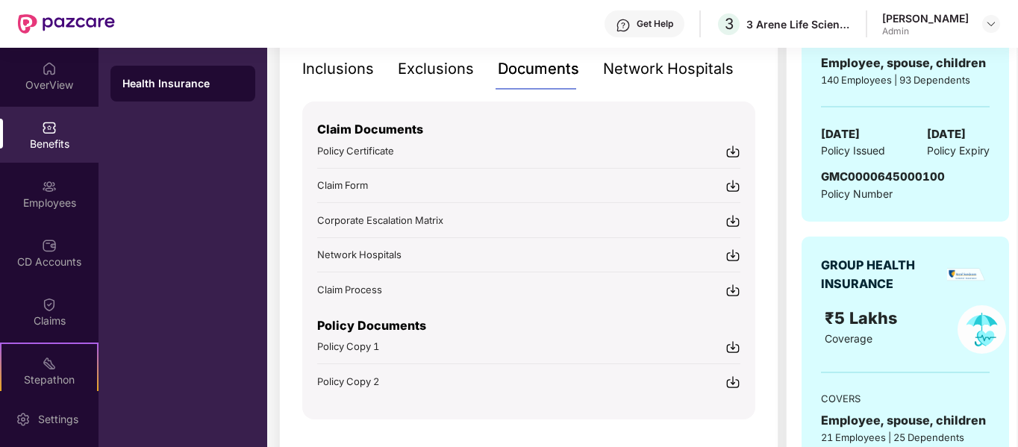
click at [728, 289] on img at bounding box center [732, 290] width 15 height 15
click at [616, 68] on div "Network Hospitals" at bounding box center [668, 68] width 131 height 23
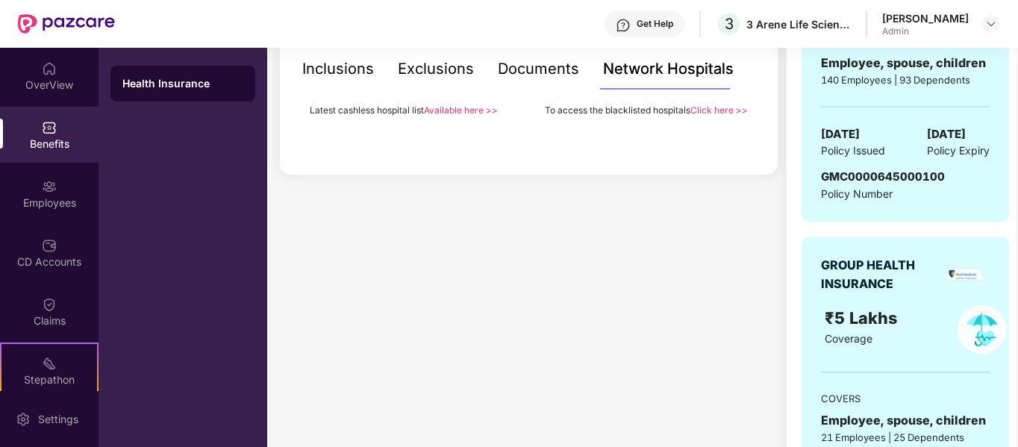
click at [453, 109] on link "Available here >>" at bounding box center [461, 109] width 74 height 11
